Goal: Check status: Check status

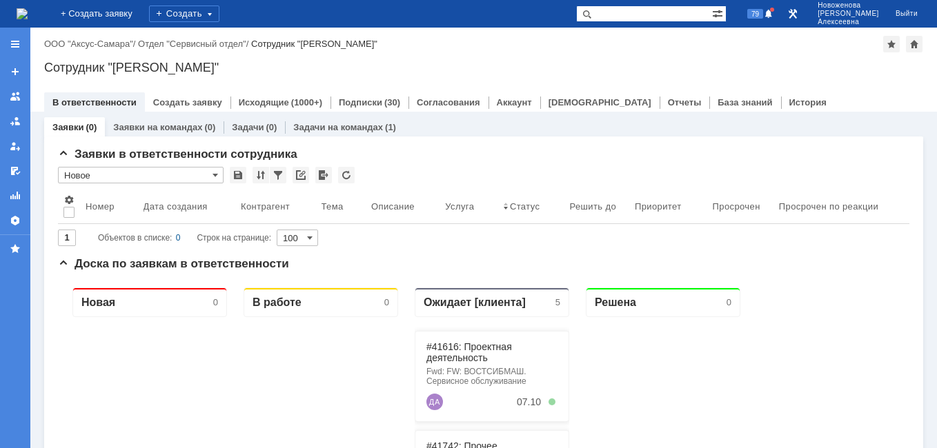
click at [665, 16] on input "text" at bounding box center [644, 14] width 136 height 17
type input "41794"
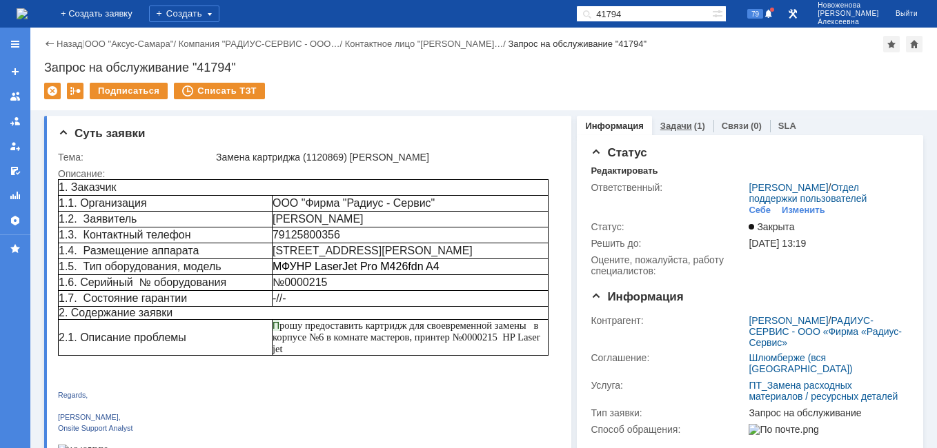
click at [662, 123] on link "Задачи" at bounding box center [676, 126] width 32 height 10
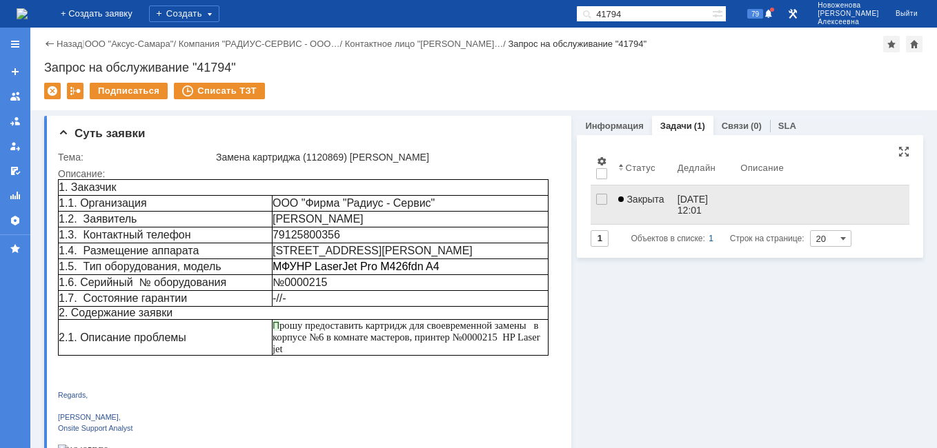
click at [688, 206] on div "[DATE] 12:01" at bounding box center [693, 205] width 33 height 22
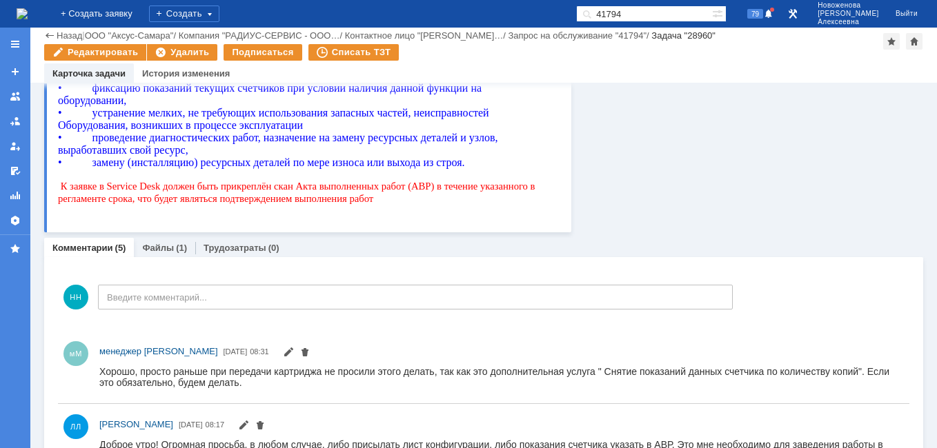
scroll to position [897, 0]
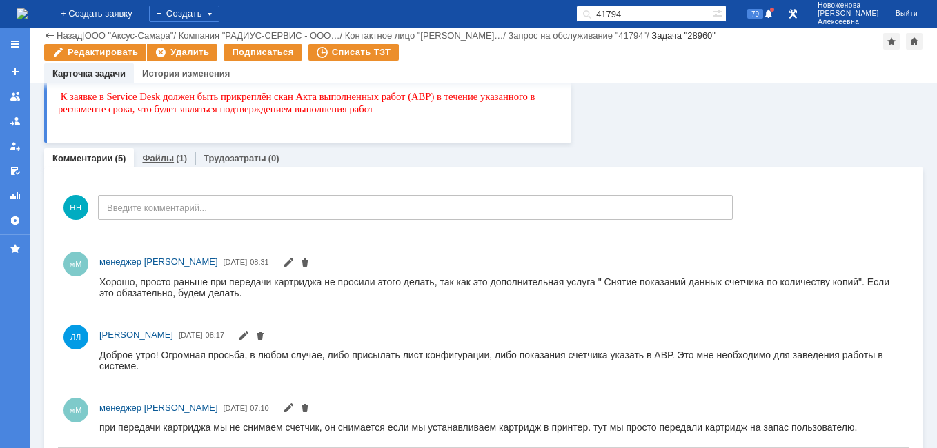
click at [160, 159] on link "Файлы" at bounding box center [158, 158] width 32 height 10
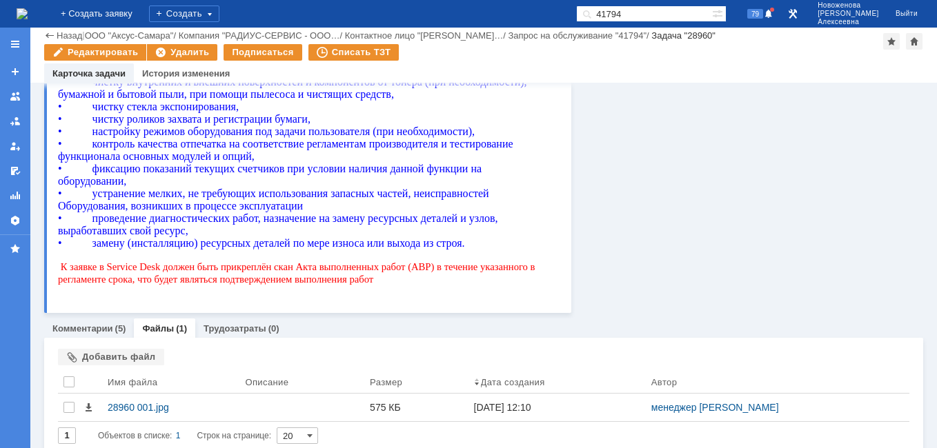
scroll to position [739, 0]
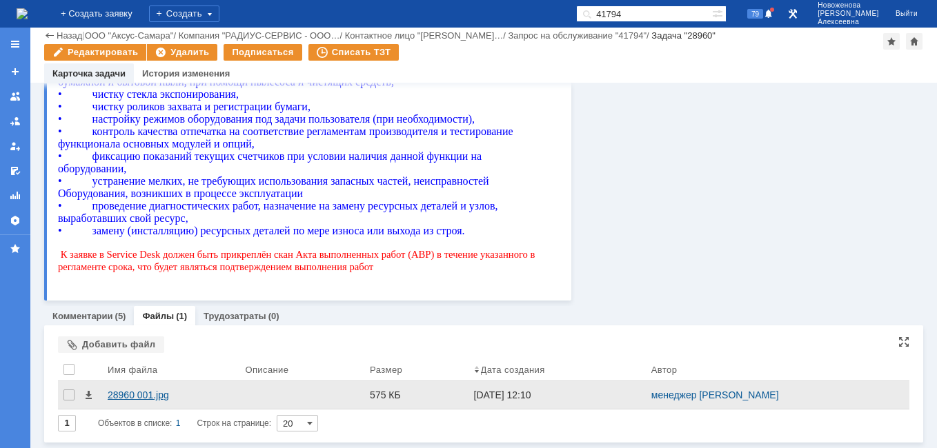
click at [139, 397] on div "28960 001.jpg" at bounding box center [171, 395] width 126 height 11
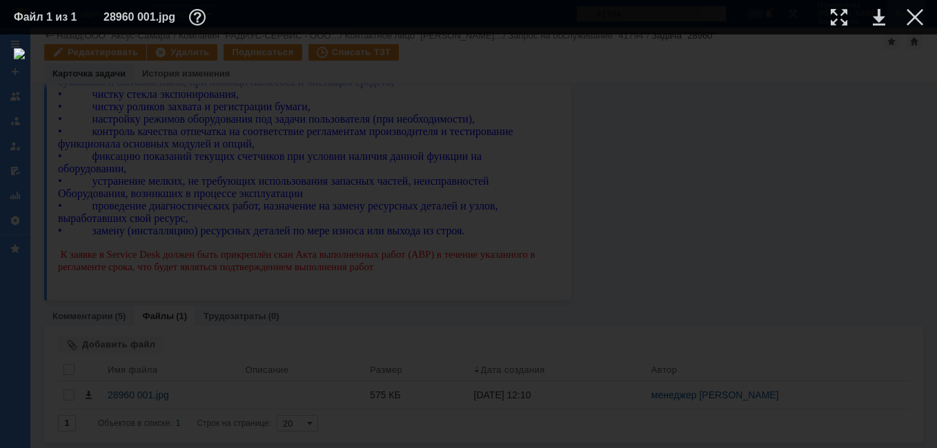
click at [910, 16] on div at bounding box center [914, 17] width 17 height 17
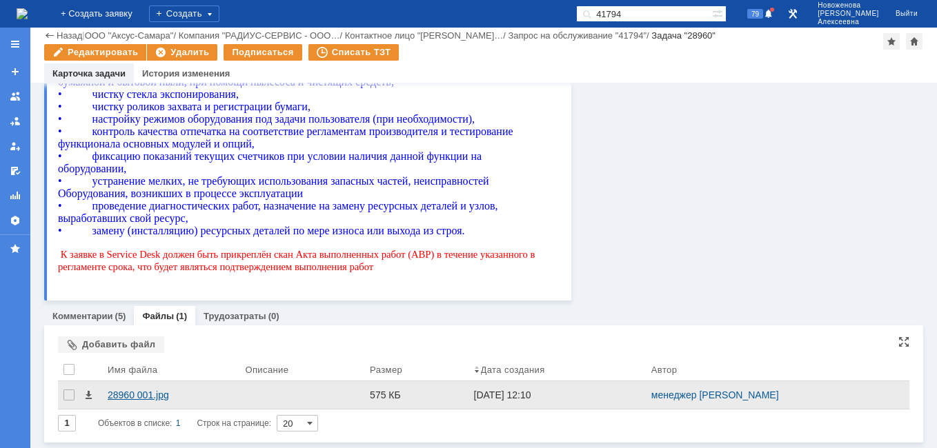
click at [139, 396] on div "28960 001.jpg" at bounding box center [171, 395] width 126 height 11
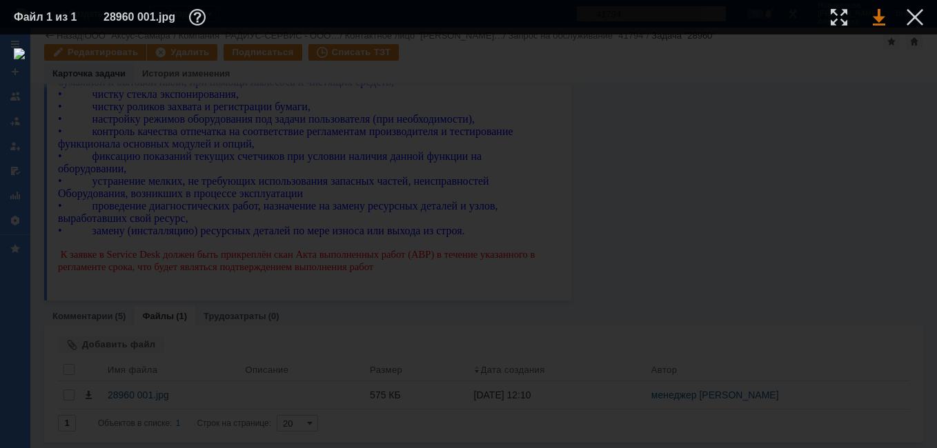
click at [881, 17] on link at bounding box center [878, 17] width 12 height 17
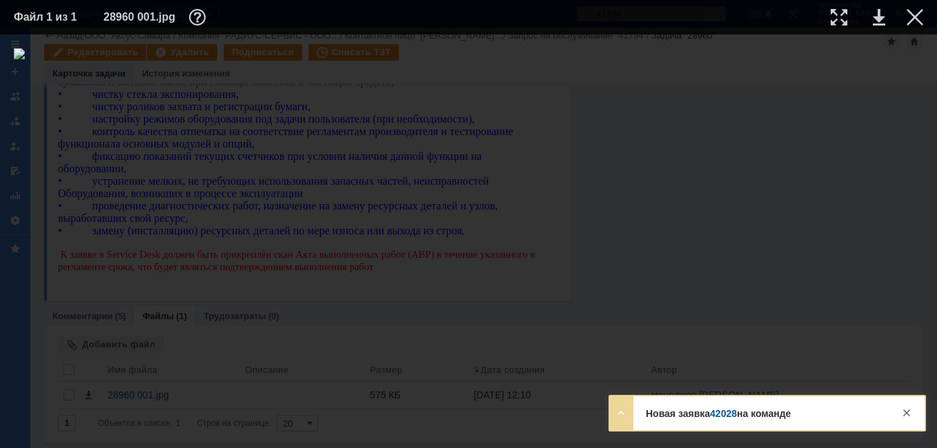
click at [719, 412] on link "42028" at bounding box center [723, 413] width 27 height 11
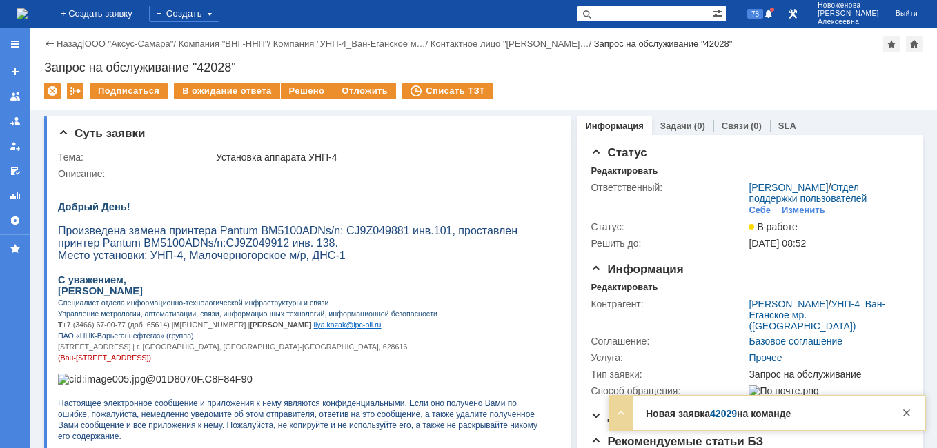
click at [728, 413] on link "42029" at bounding box center [723, 413] width 27 height 11
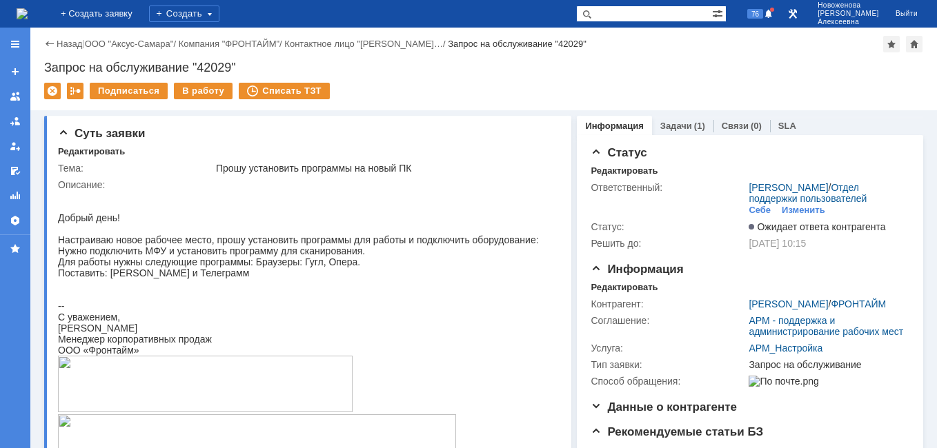
click at [26, 12] on img at bounding box center [22, 13] width 11 height 11
